Goal: Unclear

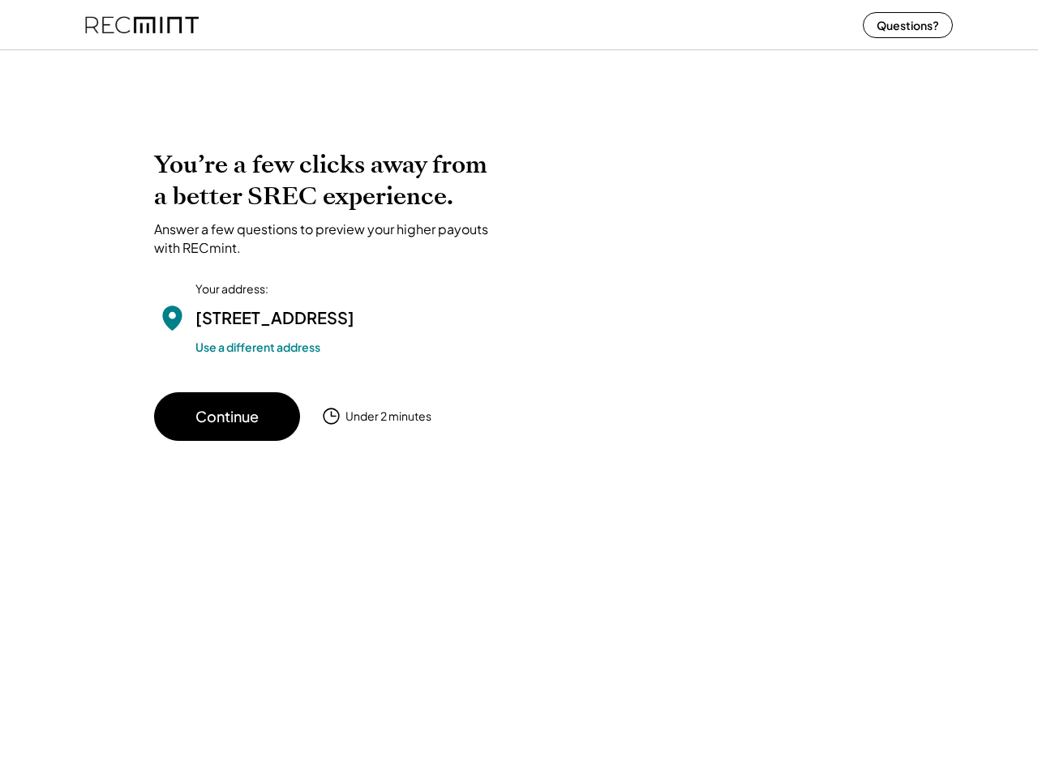
click at [519, 389] on div "You’re a few clicks away from a better SREC experience. Answer a few questions …" at bounding box center [519, 295] width 730 height 292
click at [519, 411] on div "You’re a few clicks away from a better SREC experience. Answer a few questions …" at bounding box center [519, 295] width 730 height 292
click at [519, 60] on div at bounding box center [519, 60] width 1038 height 32
click at [519, 279] on div at bounding box center [701, 262] width 365 height 227
click at [519, 307] on div at bounding box center [701, 262] width 365 height 227
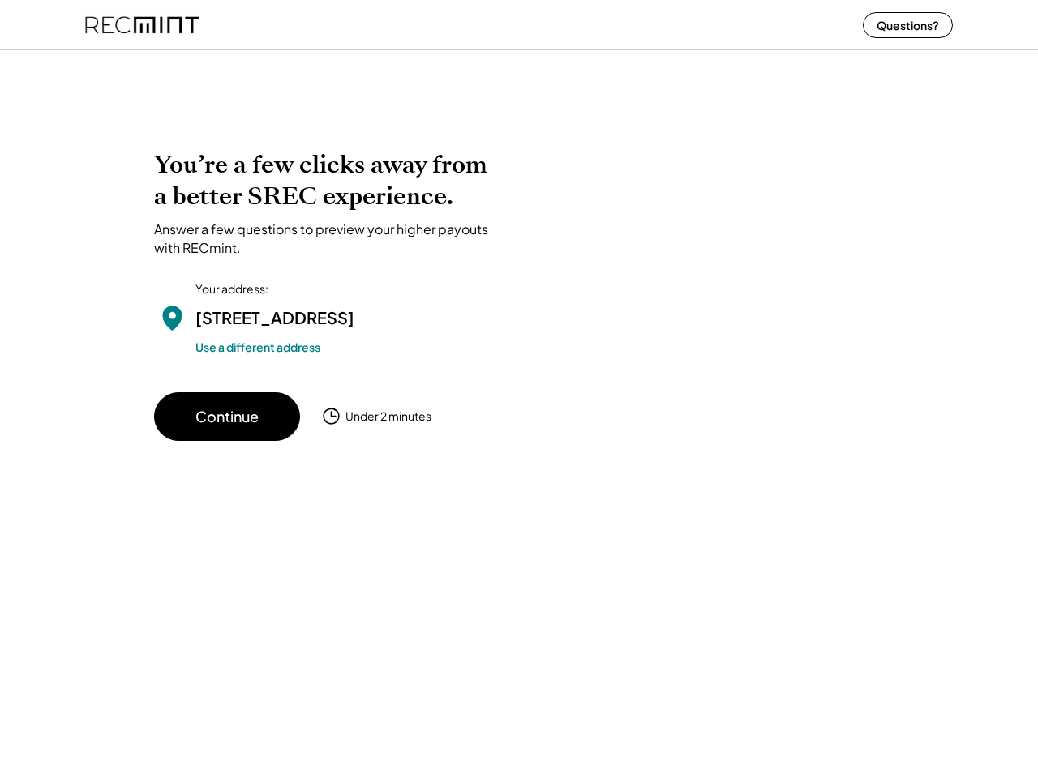
click at [328, 307] on div "[STREET_ADDRESS]" at bounding box center [274, 318] width 159 height 24
click at [328, 203] on h2 "You’re a few clicks away from a better SREC experience." at bounding box center [328, 180] width 349 height 63
click at [328, 181] on h2 "You’re a few clicks away from a better SREC experience." at bounding box center [328, 180] width 349 height 63
click at [328, 238] on div "Answer a few questions to preview your higher payouts with RECmint." at bounding box center [328, 239] width 349 height 36
click at [328, 330] on div "[STREET_ADDRESS]" at bounding box center [274, 318] width 159 height 24
